Goal: Task Accomplishment & Management: Manage account settings

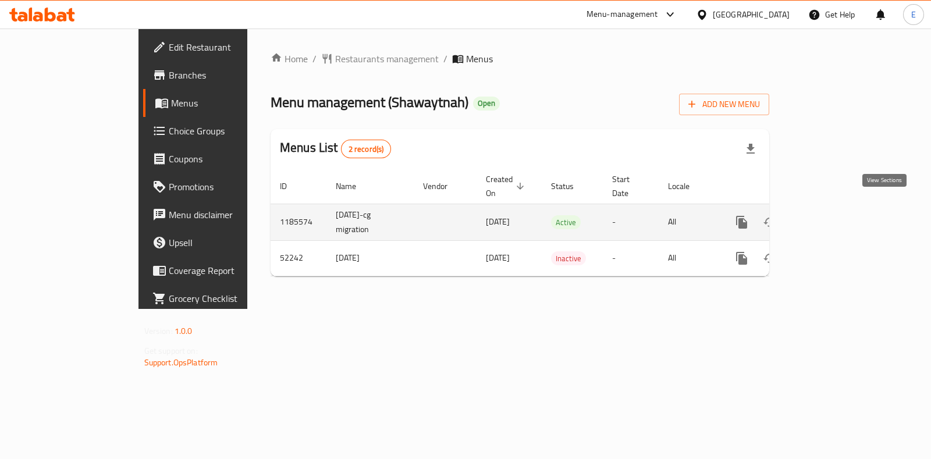
click at [833, 215] on icon "enhanced table" at bounding box center [826, 222] width 14 height 14
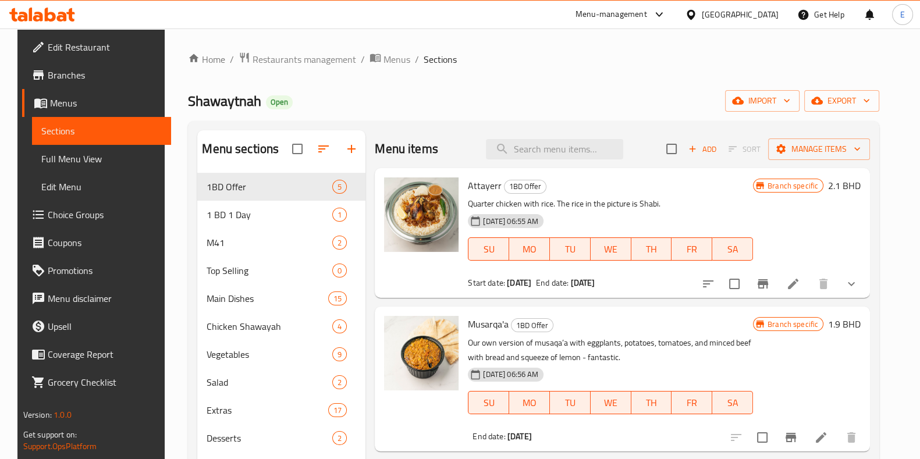
drag, startPoint x: 364, startPoint y: 138, endPoint x: 374, endPoint y: 102, distance: 37.0
click at [374, 102] on div "Shawaytnah Open import export" at bounding box center [533, 101] width 691 height 22
click at [731, 72] on div "Home / Restaurants management / Menus / Sections Shawaytnah Open import export …" at bounding box center [533, 325] width 691 height 547
drag, startPoint x: 159, startPoint y: 86, endPoint x: 556, endPoint y: 94, distance: 396.9
click at [550, 91] on div "Home / Restaurants management / Menus / Sections Shawaytnah Open import export …" at bounding box center [533, 325] width 691 height 547
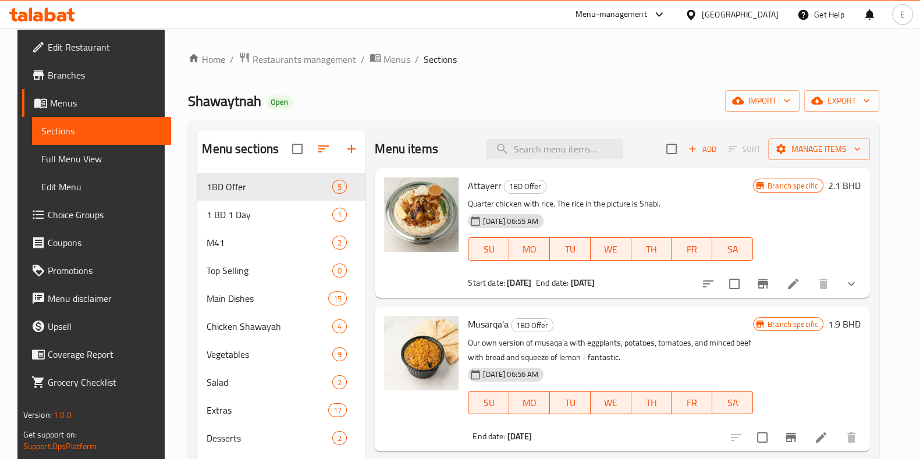
drag, startPoint x: 908, startPoint y: 71, endPoint x: 626, endPoint y: 70, distance: 282.2
click at [626, 70] on div "Home / Restaurants management / Menus / Sections Shawaytnah Open import export …" at bounding box center [533, 325] width 691 height 547
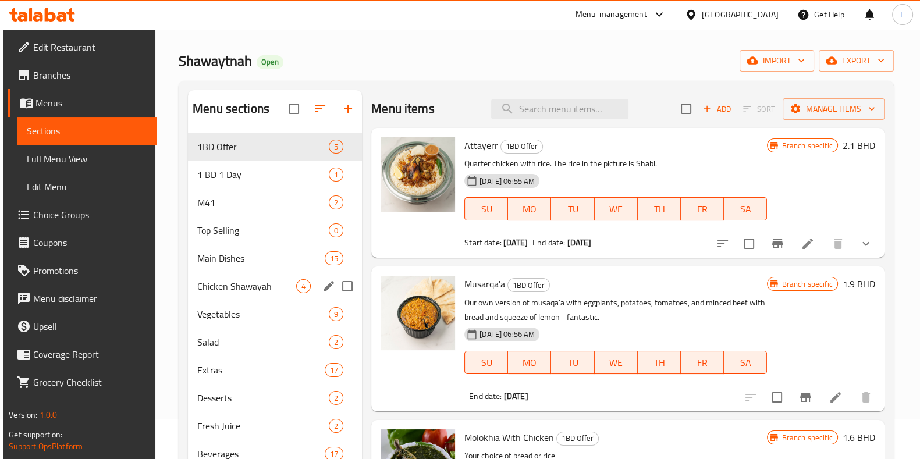
scroll to position [72, 0]
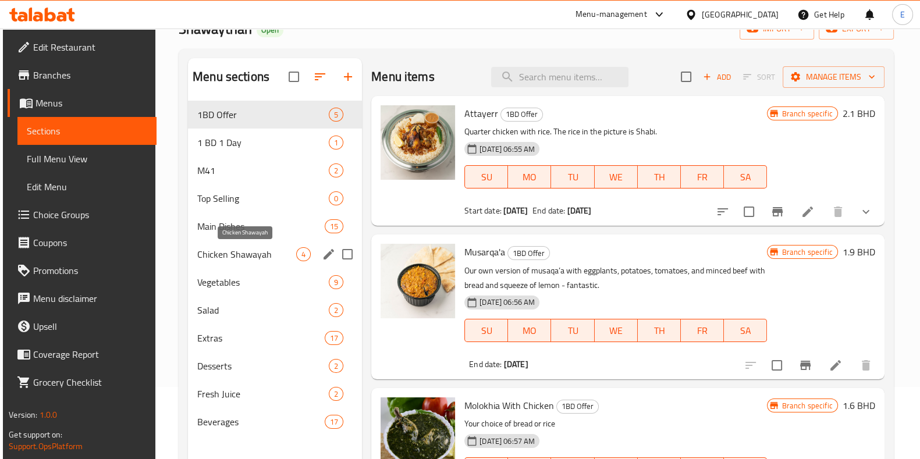
click at [243, 257] on span "Chicken Shawayah" at bounding box center [246, 254] width 99 height 14
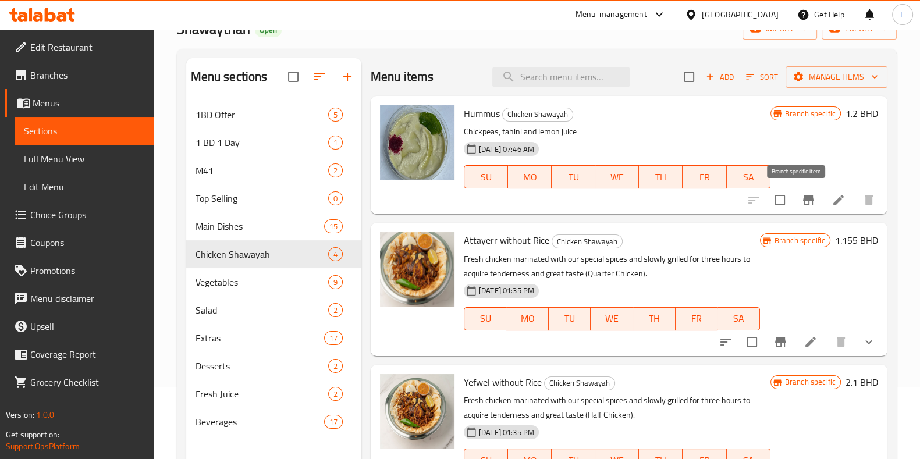
click at [801, 205] on icon "Branch-specific-item" at bounding box center [808, 200] width 14 height 14
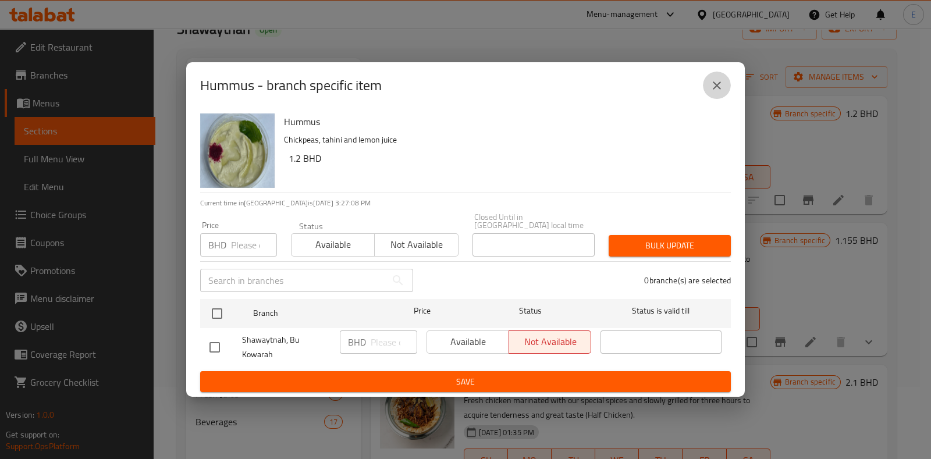
drag, startPoint x: 722, startPoint y: 95, endPoint x: 694, endPoint y: 131, distance: 45.3
click at [722, 93] on icon "close" at bounding box center [717, 86] width 14 height 14
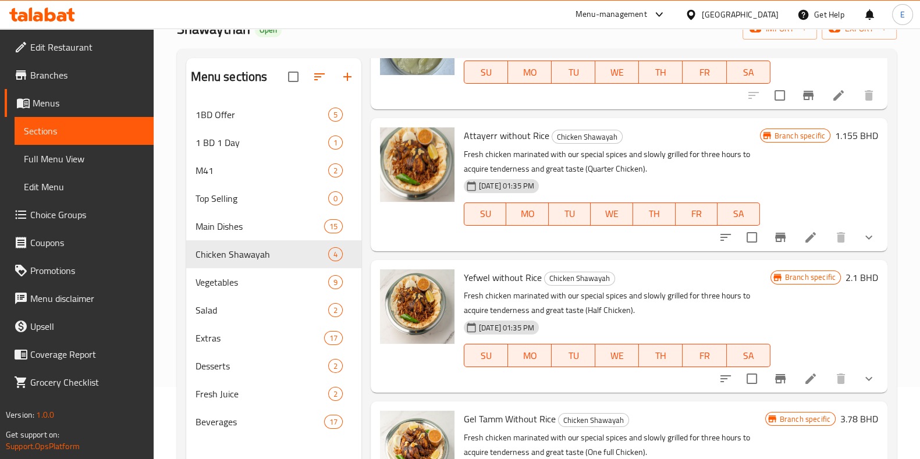
scroll to position [122, 0]
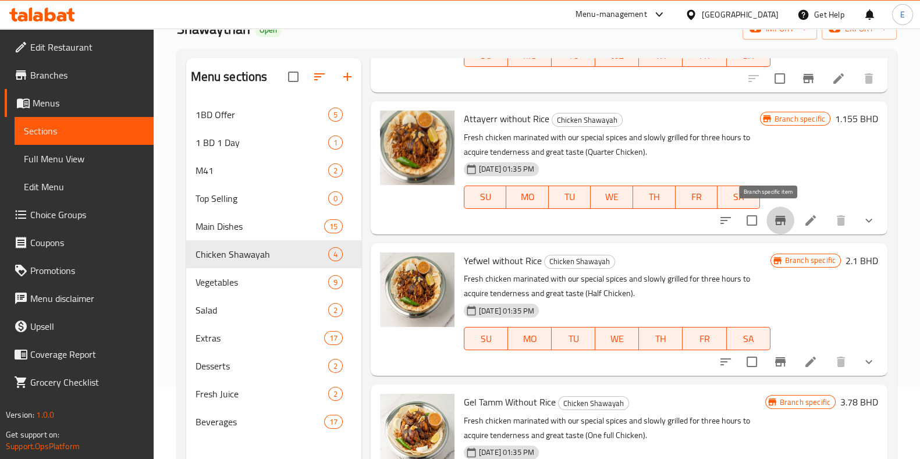
click at [775, 218] on icon "Branch-specific-item" at bounding box center [780, 220] width 10 height 9
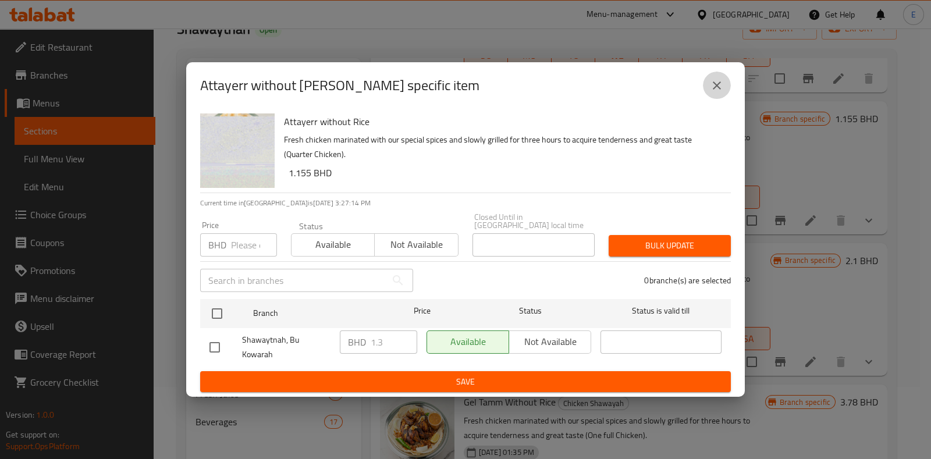
click at [719, 100] on button "close" at bounding box center [717, 86] width 28 height 28
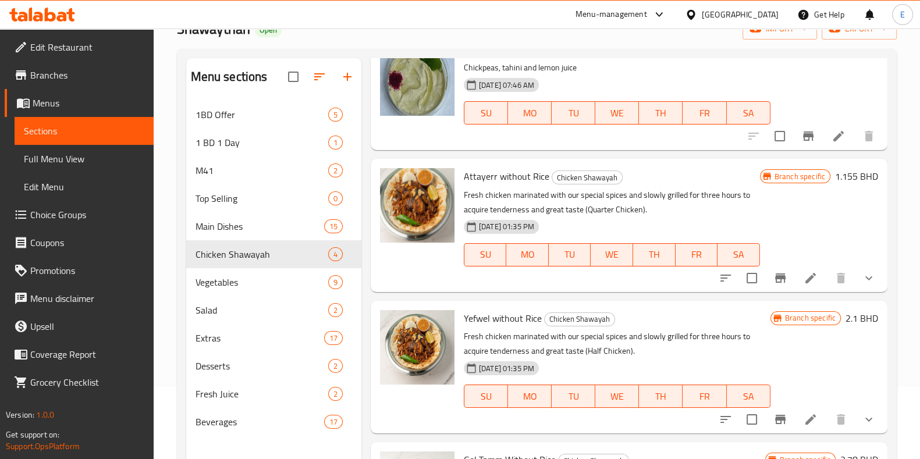
scroll to position [0, 0]
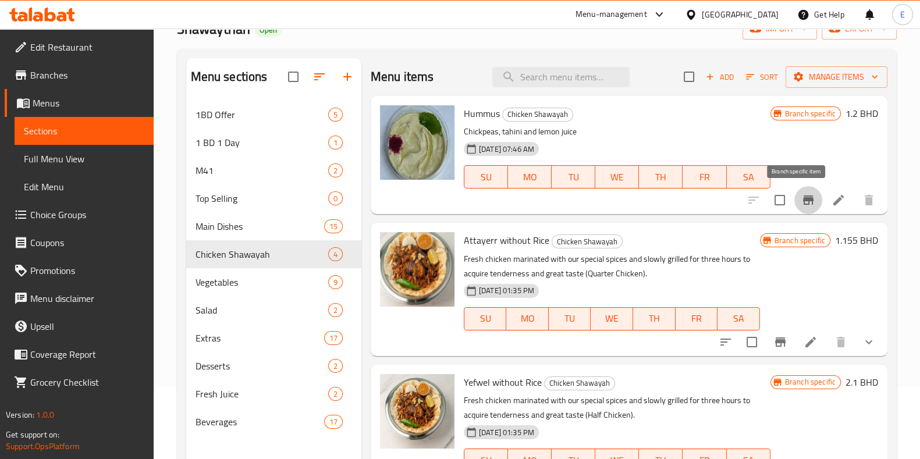
click at [800, 207] on button "Branch-specific-item" at bounding box center [808, 200] width 28 height 28
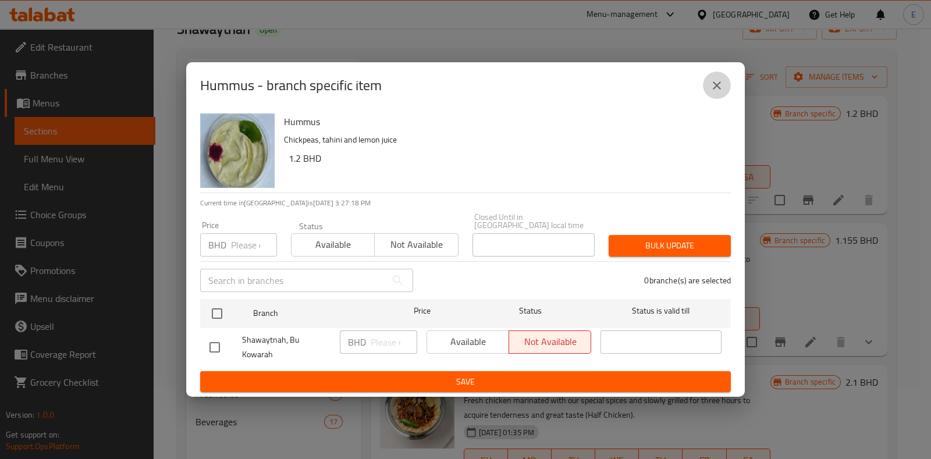
click at [729, 98] on button "close" at bounding box center [717, 86] width 28 height 28
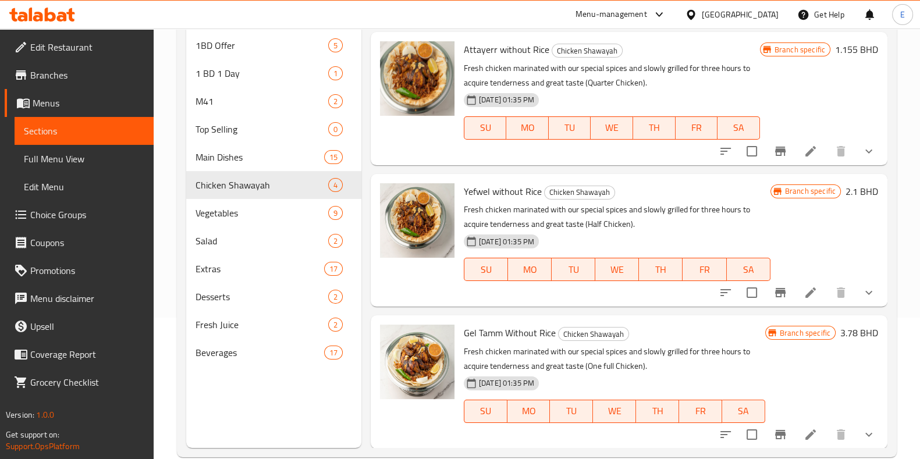
scroll to position [145, 0]
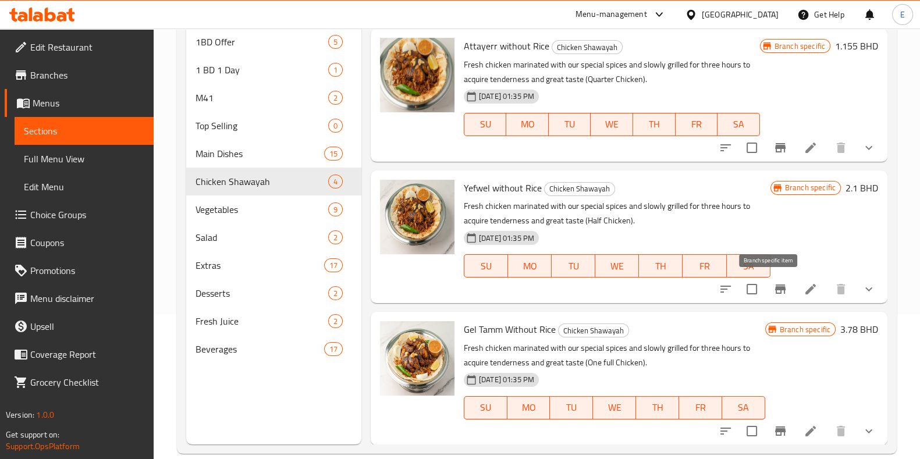
click at [775, 292] on icon "Branch-specific-item" at bounding box center [780, 289] width 10 height 9
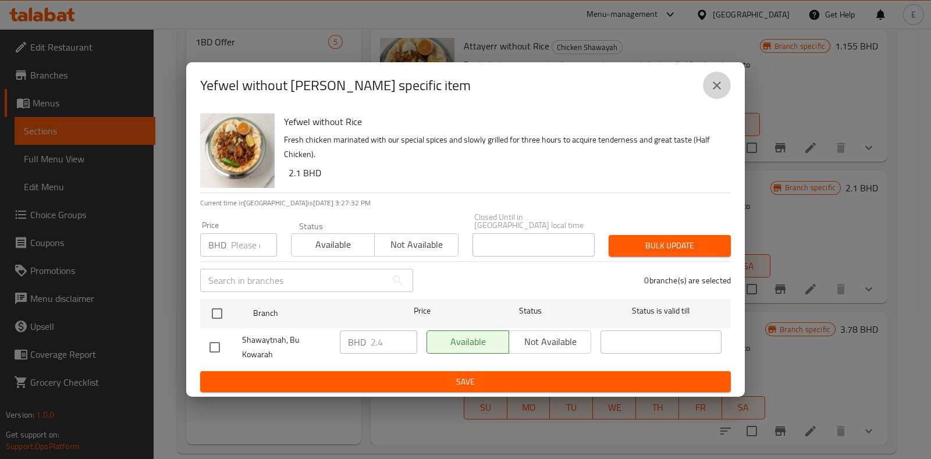
drag, startPoint x: 722, startPoint y: 104, endPoint x: 695, endPoint y: 112, distance: 27.4
click at [722, 100] on button "close" at bounding box center [717, 86] width 28 height 28
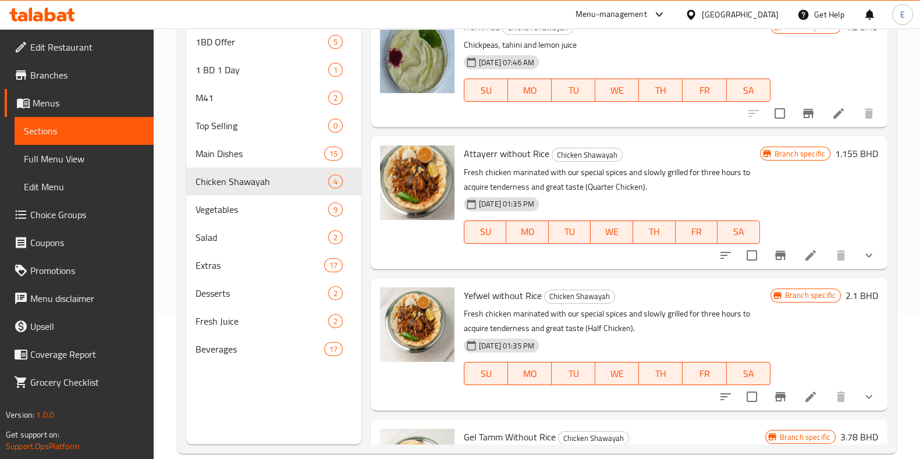
scroll to position [0, 0]
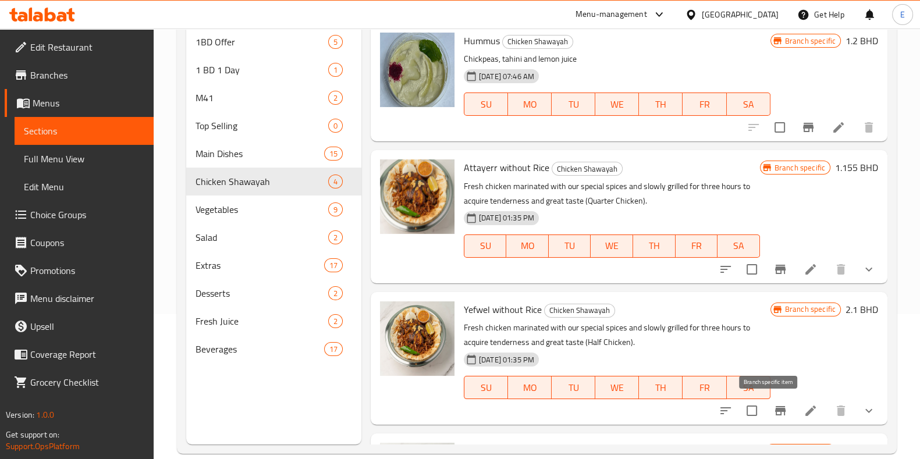
click at [773, 413] on icon "Branch-specific-item" at bounding box center [780, 411] width 14 height 14
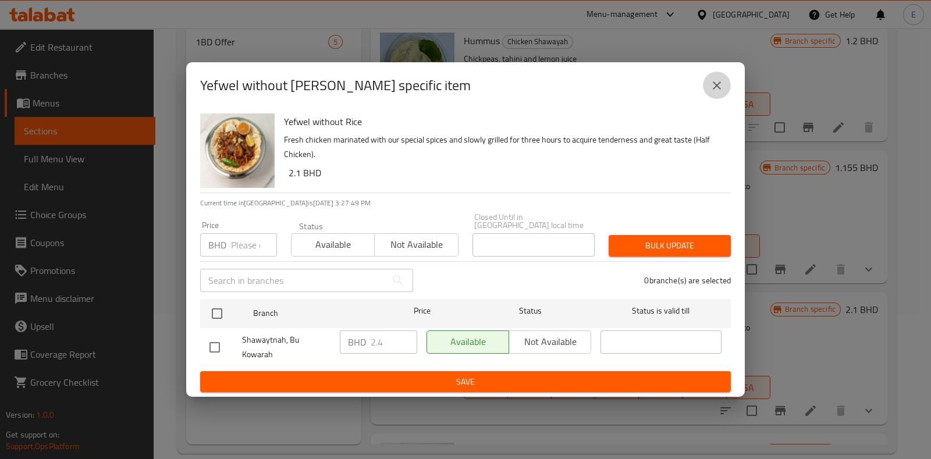
click at [716, 90] on icon "close" at bounding box center [717, 85] width 8 height 8
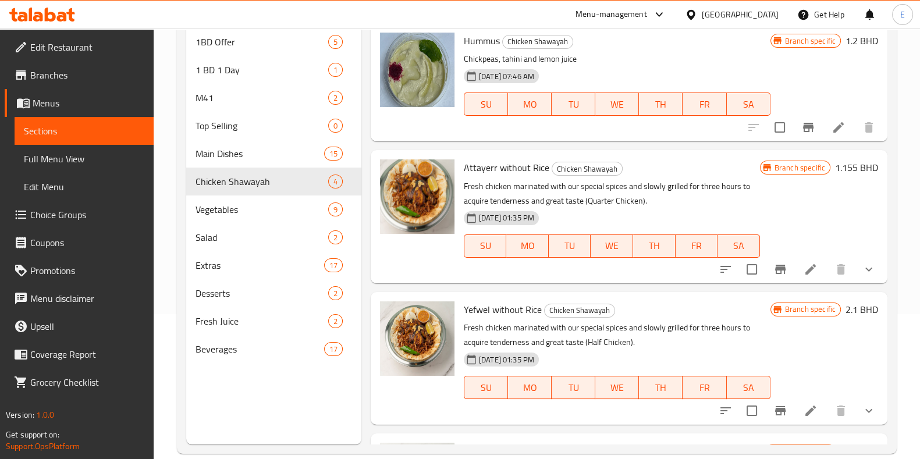
drag, startPoint x: 370, startPoint y: 144, endPoint x: 576, endPoint y: 142, distance: 206.0
drag, startPoint x: 576, startPoint y: 142, endPoint x: 546, endPoint y: 145, distance: 29.8
click at [546, 145] on div "Menu items Add Sort Manage items Hummus Chicken Shawayah Chickpeas, tahini and …" at bounding box center [624, 214] width 526 height 459
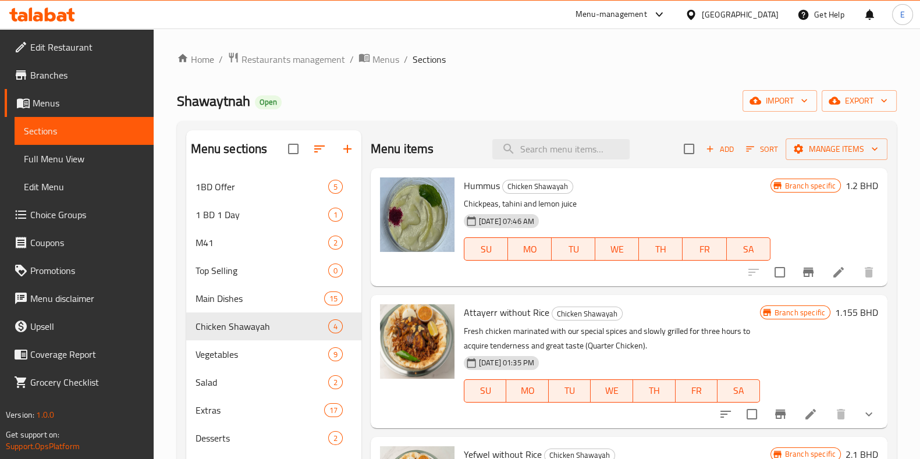
drag, startPoint x: 177, startPoint y: 121, endPoint x: 167, endPoint y: 77, distance: 45.4
drag, startPoint x: 167, startPoint y: 77, endPoint x: 439, endPoint y: 86, distance: 272.5
click at [439, 86] on div "Home / Restaurants management / Menus / Sections Shawaytnah Open import export …" at bounding box center [537, 325] width 720 height 547
